Goal: Go to known website: Access a specific website the user already knows

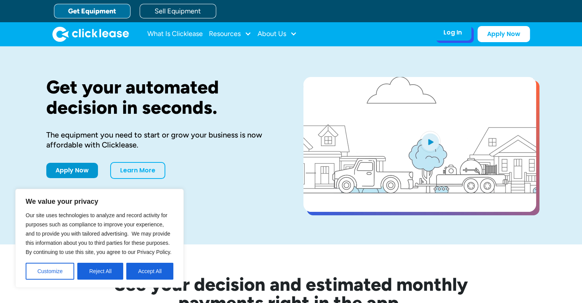
click at [458, 36] on div "Log In" at bounding box center [453, 33] width 18 height 8
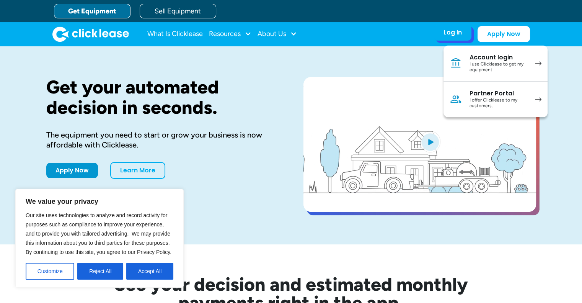
click at [488, 62] on div "I use Clicklease to get my equipment" at bounding box center [499, 67] width 58 height 12
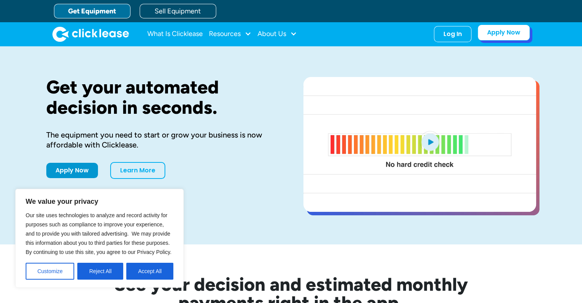
click at [514, 30] on link "Apply Now" at bounding box center [504, 33] width 52 height 16
